Goal: Transaction & Acquisition: Purchase product/service

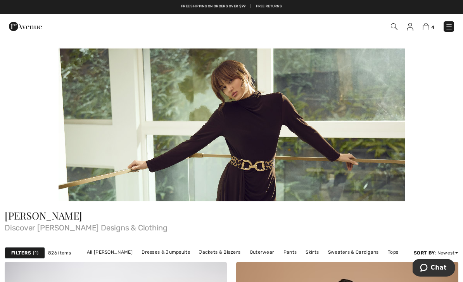
click at [448, 28] on img at bounding box center [449, 27] width 8 height 8
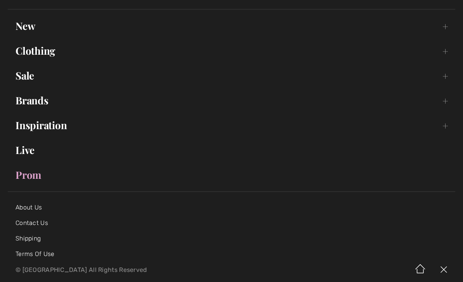
scroll to position [38, 0]
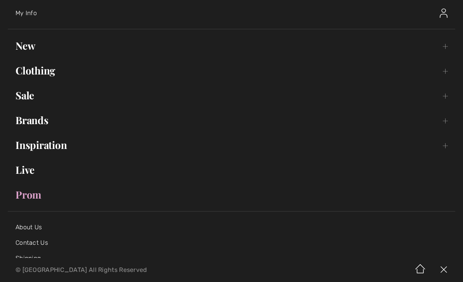
click at [38, 71] on link "Clothing Toggle submenu" at bounding box center [231, 70] width 447 height 17
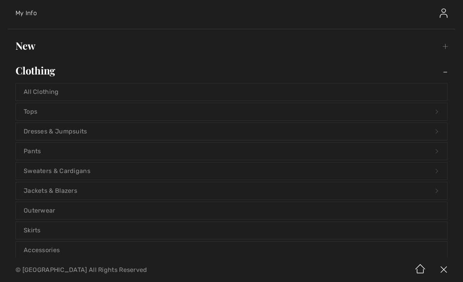
click at [45, 247] on link "Accessories" at bounding box center [231, 249] width 431 height 17
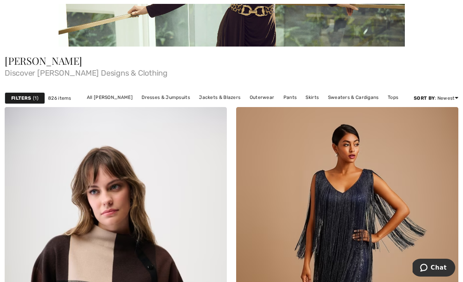
scroll to position [155, 0]
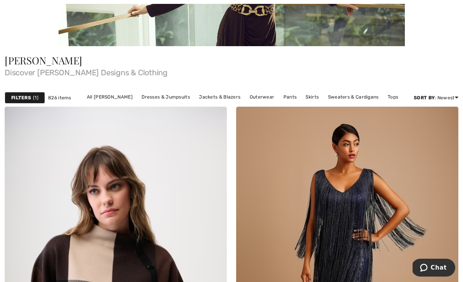
click at [279, 95] on link "Pants" at bounding box center [289, 97] width 21 height 10
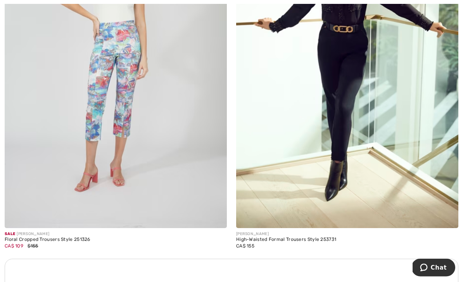
scroll to position [2046, 0]
click at [300, 238] on div "High-Waisted Formal Trousers Style 253731" at bounding box center [347, 239] width 222 height 5
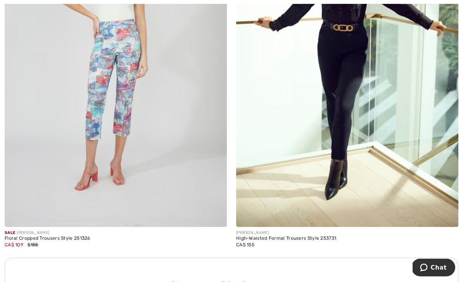
scroll to position [2047, 0]
click at [338, 83] on img at bounding box center [347, 59] width 222 height 333
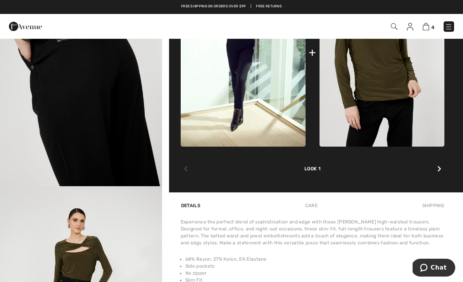
scroll to position [372, 0]
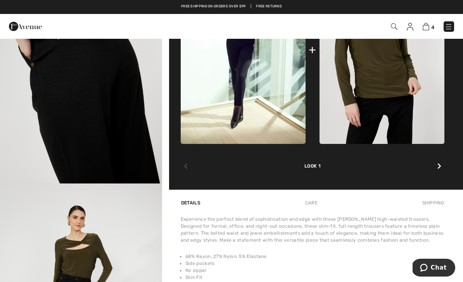
click at [436, 165] on div at bounding box center [439, 167] width 10 height 16
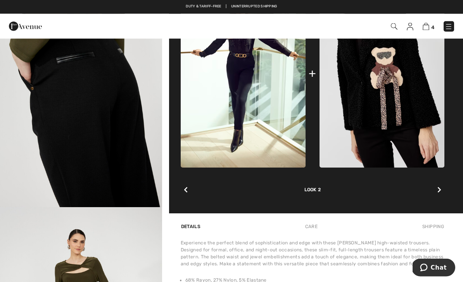
scroll to position [348, 0]
click at [438, 184] on div at bounding box center [439, 190] width 10 height 16
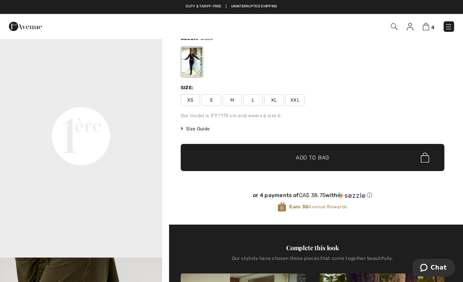
scroll to position [54, 0]
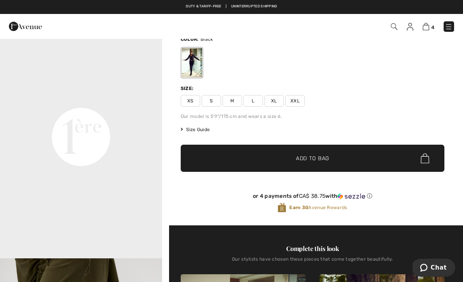
click at [272, 102] on span "XL" at bounding box center [273, 101] width 19 height 12
click at [301, 160] on span "Add to Bag" at bounding box center [312, 158] width 33 height 8
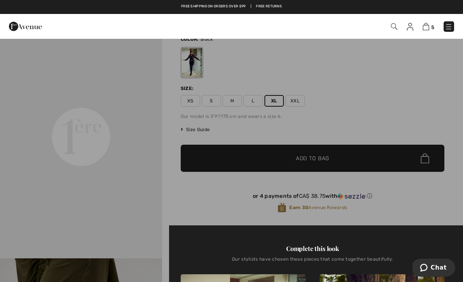
click at [424, 29] on img at bounding box center [425, 26] width 7 height 7
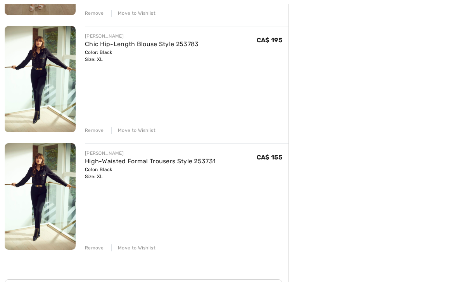
scroll to position [428, 0]
click at [93, 250] on div "Remove" at bounding box center [94, 247] width 19 height 7
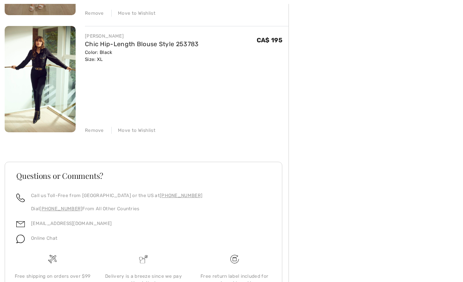
click at [201, 93] on div "FRANK LYMAN Chic Hip-Length Blouse Style 253783 Color: Black Size: XL Final Sal…" at bounding box center [186, 80] width 203 height 108
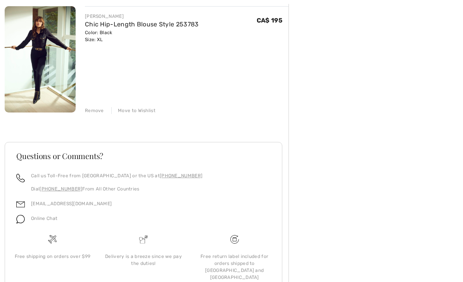
scroll to position [453, 0]
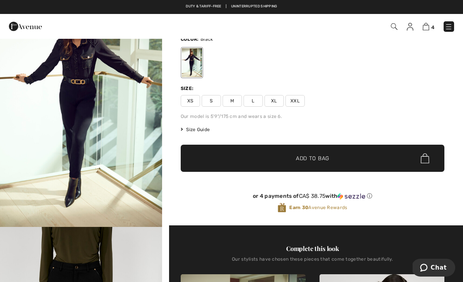
click at [272, 100] on span "XL" at bounding box center [273, 101] width 19 height 12
click at [278, 157] on span "✔ Added to Bag" at bounding box center [300, 158] width 47 height 8
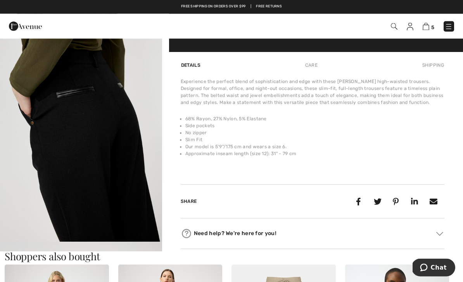
scroll to position [510, 0]
click at [424, 29] on img at bounding box center [425, 26] width 7 height 7
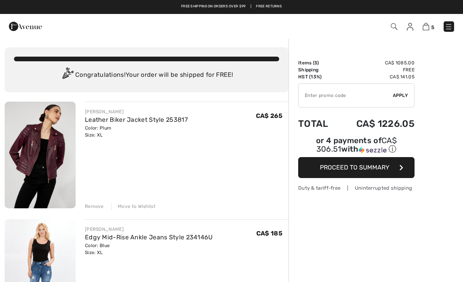
click at [428, 23] on img at bounding box center [425, 26] width 7 height 7
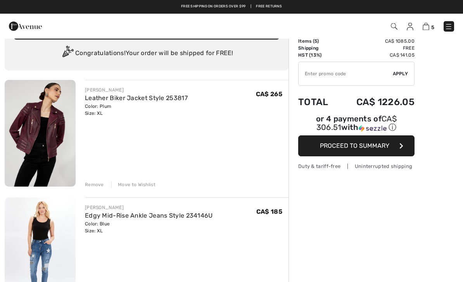
scroll to position [22, 0]
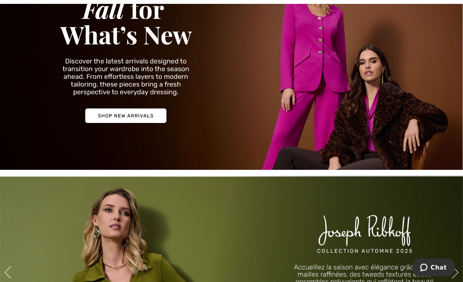
scroll to position [100, 0]
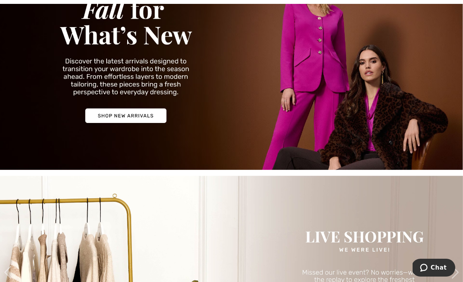
click at [130, 120] on img at bounding box center [231, 59] width 463 height 222
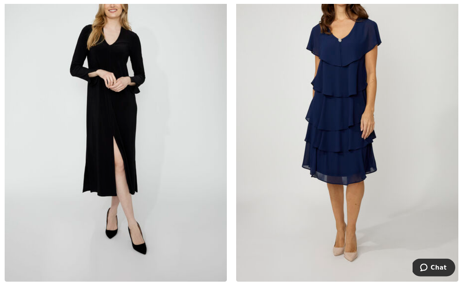
scroll to position [4320, 0]
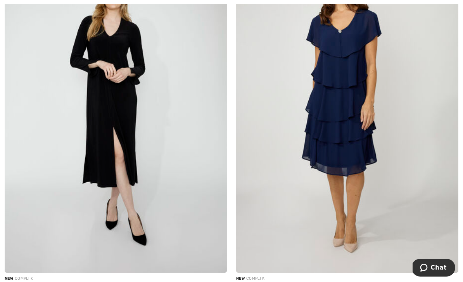
click at [112, 76] on img at bounding box center [116, 105] width 222 height 333
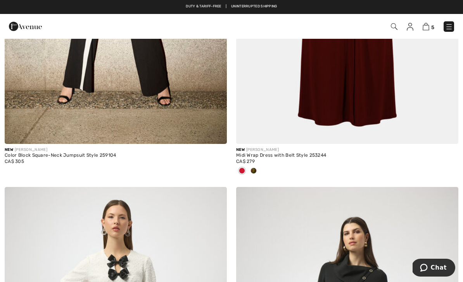
scroll to position [2968, 0]
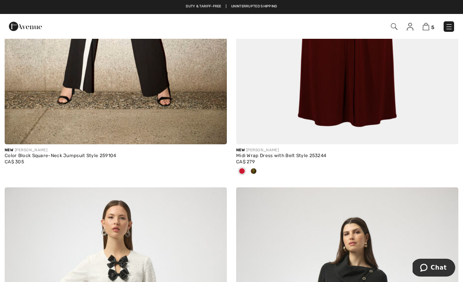
click at [395, 20] on div "5 Checkout" at bounding box center [326, 27] width 266 height 16
click at [397, 23] on span at bounding box center [394, 26] width 8 height 9
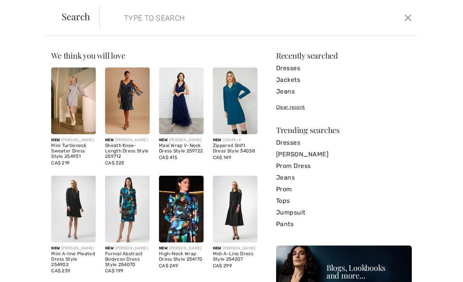
click at [150, 20] on input "search" at bounding box center [224, 17] width 213 height 23
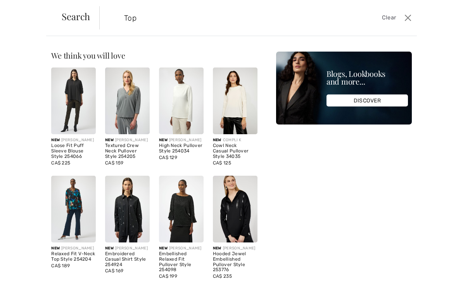
type input "Top"
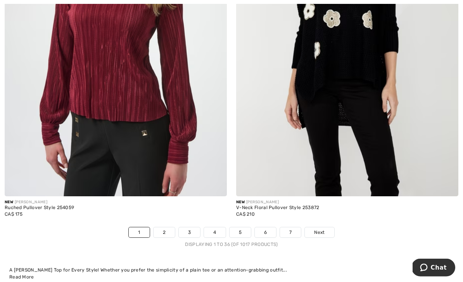
scroll to position [6662, 0]
click at [315, 229] on span "Next" at bounding box center [319, 232] width 10 height 7
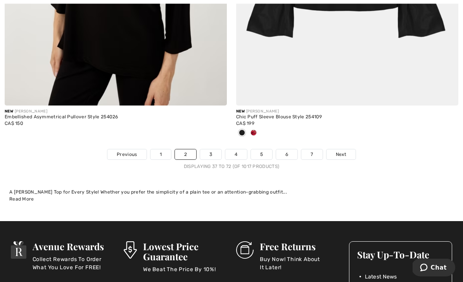
scroll to position [6714, 0]
click at [208, 149] on link "3" at bounding box center [210, 154] width 21 height 10
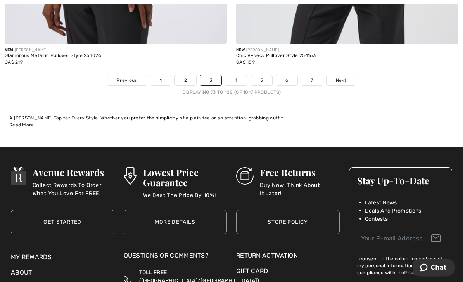
scroll to position [6826, 0]
click at [233, 75] on link "4" at bounding box center [235, 80] width 21 height 10
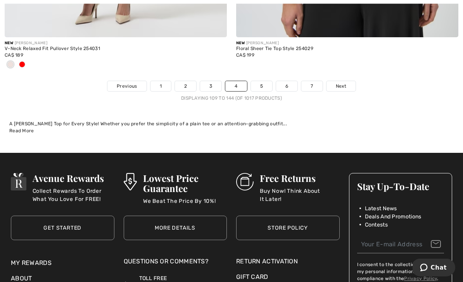
scroll to position [6853, 0]
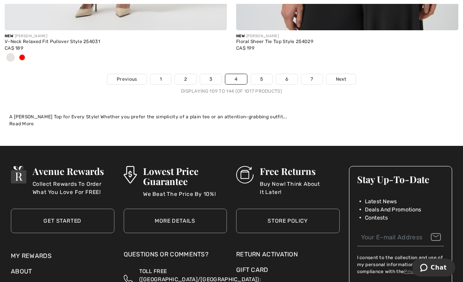
click at [333, 74] on link "Next" at bounding box center [340, 79] width 29 height 10
click at [338, 76] on span "Next" at bounding box center [341, 79] width 10 height 7
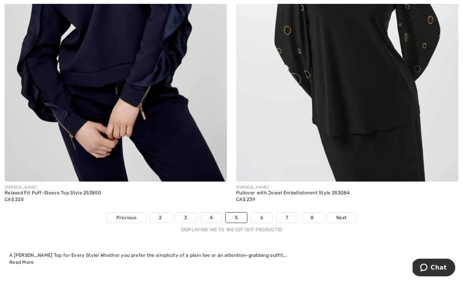
scroll to position [6625, 0]
click at [259, 215] on link "6" at bounding box center [261, 217] width 21 height 10
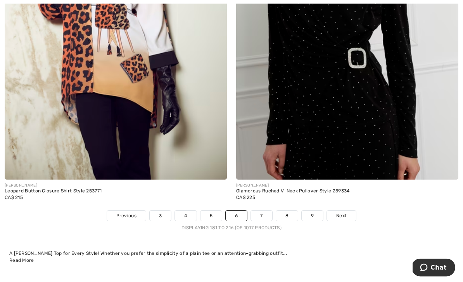
scroll to position [6742, 0]
click at [186, 40] on img at bounding box center [116, 12] width 222 height 333
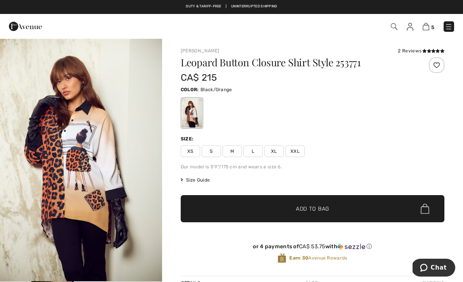
click at [275, 151] on span "XL" at bounding box center [273, 151] width 19 height 12
click at [275, 206] on span "✔ Added to Bag Add to Bag" at bounding box center [313, 208] width 264 height 27
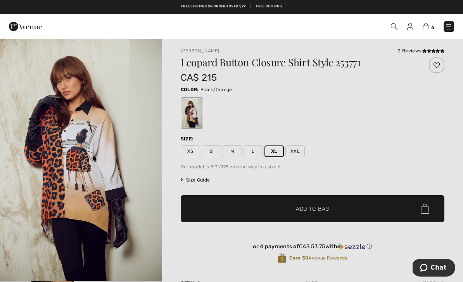
click at [428, 24] on img at bounding box center [425, 26] width 7 height 7
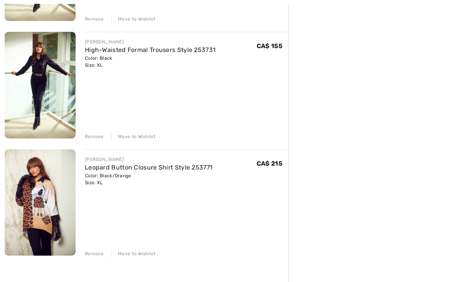
scroll to position [539, 0]
click at [94, 255] on div "Remove" at bounding box center [94, 253] width 19 height 7
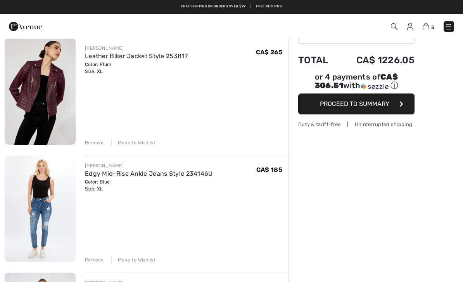
scroll to position [64, 0]
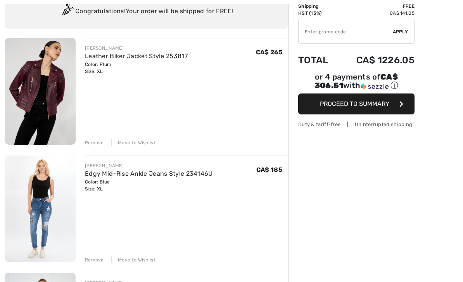
click at [320, 34] on input "TEXT" at bounding box center [345, 31] width 94 height 23
type input "C"
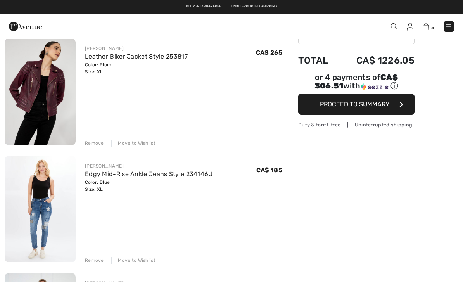
scroll to position [59, 0]
